Goal: Check status

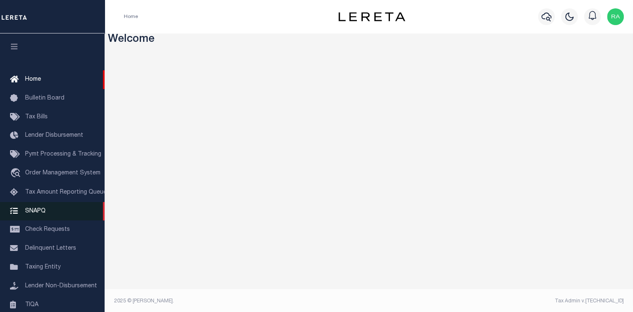
click at [30, 214] on span "SNAPQ" at bounding box center [35, 211] width 20 height 6
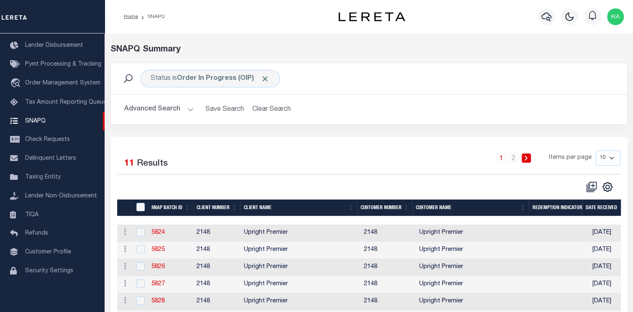
scroll to position [122, 0]
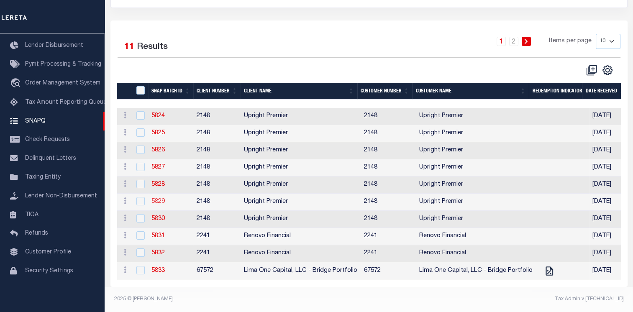
click at [156, 199] on link "5829" at bounding box center [157, 202] width 13 height 6
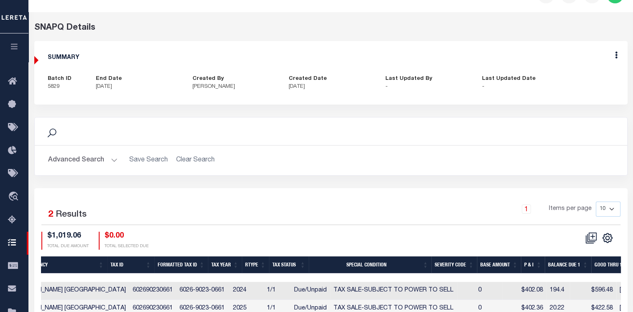
scroll to position [131, 0]
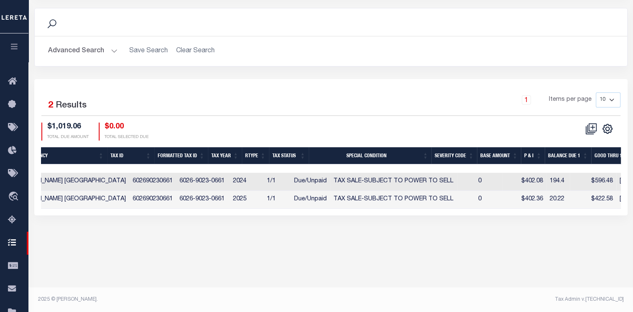
click at [371, 276] on body "Home SNAPQ Details Profile Sign out" at bounding box center [316, 90] width 633 height 443
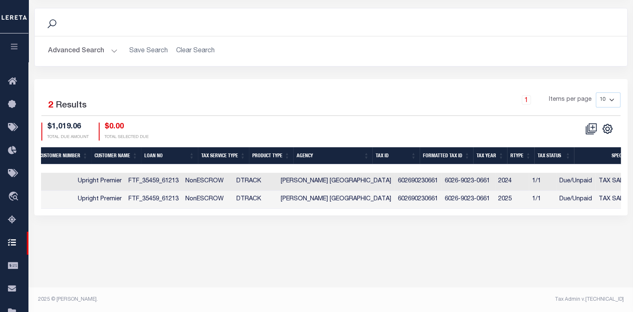
scroll to position [0, 0]
